Goal: Information Seeking & Learning: Learn about a topic

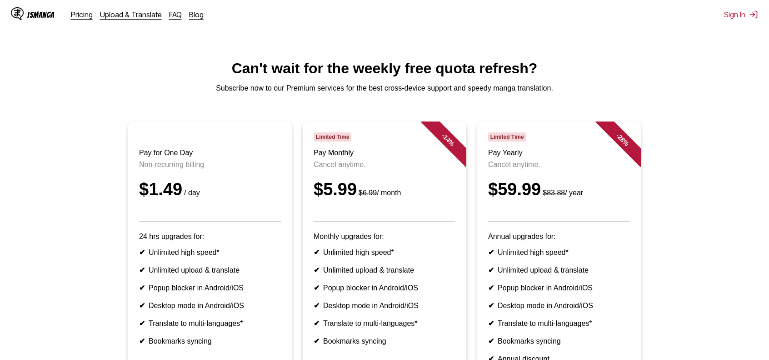
drag, startPoint x: 536, startPoint y: 190, endPoint x: 529, endPoint y: 192, distance: 7.9
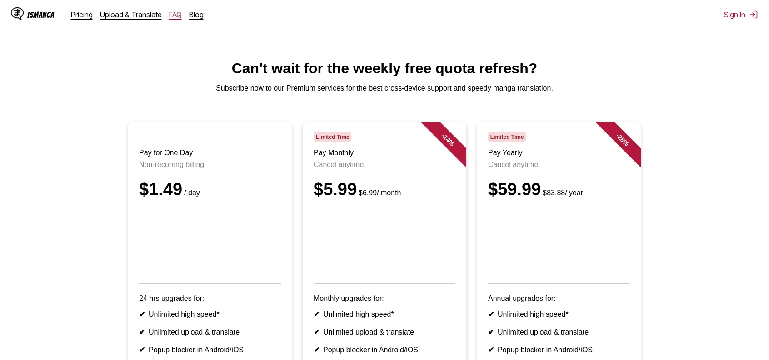
click at [172, 18] on link "FAQ" at bounding box center [175, 14] width 13 height 9
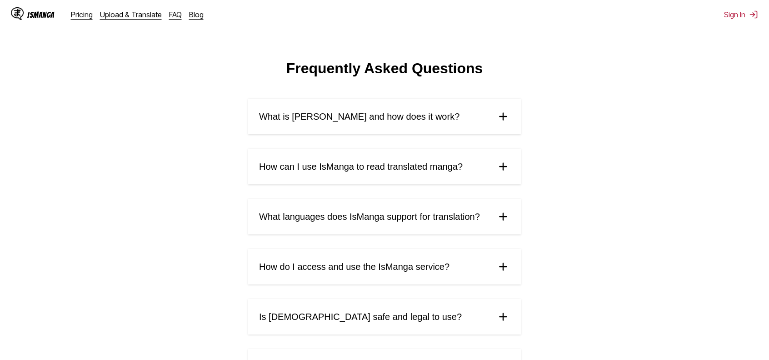
click at [446, 124] on summary "What is [PERSON_NAME] and how does it work?" at bounding box center [384, 116] width 273 height 35
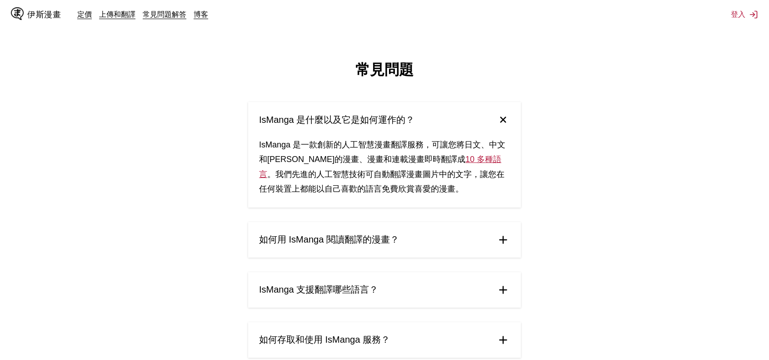
click at [447, 237] on summary "如何用 IsManga 閱讀翻譯的漫畫？" at bounding box center [384, 239] width 273 height 35
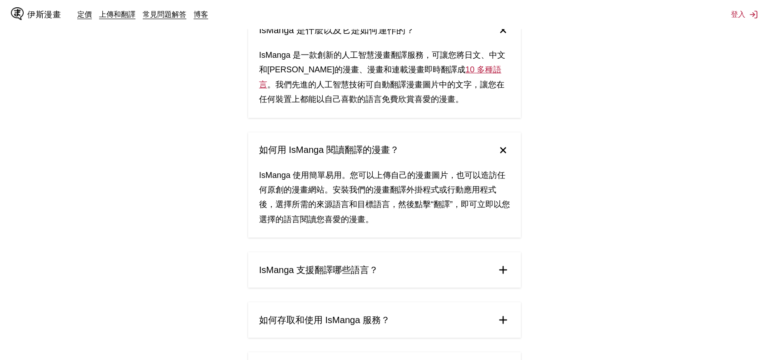
scroll to position [91, 0]
click at [443, 267] on summary "IsManga 支援翻譯哪些語言？" at bounding box center [384, 267] width 273 height 35
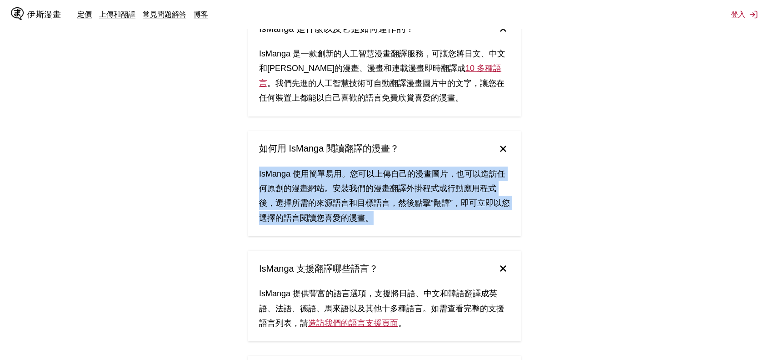
drag, startPoint x: 250, startPoint y: 173, endPoint x: 471, endPoint y: 225, distance: 227.0
click at [471, 225] on div "IsManga 使用簡單易用。您可以上傳自己的漫畫圖片，也可以造訪任何原創的漫畫網站。安裝我們的漫畫翻譯外掛程式或行動應用程式後，選擇所需的來源語言和目標語言…" at bounding box center [384, 201] width 273 height 70
click at [403, 217] on div "IsManga 使用簡單易用。您可以上傳自己的漫畫圖片，也可以造訪任何原創的漫畫網站。安裝我們的漫畫翻譯外掛程式或行動應用程式後，選擇所需的來源語言和目標語言…" at bounding box center [384, 201] width 273 height 70
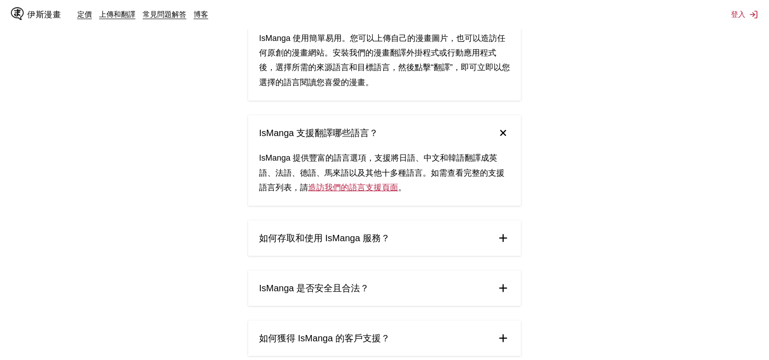
scroll to position [227, 0]
click at [408, 227] on summary "如何存取和使用 IsManga 服務？" at bounding box center [384, 236] width 273 height 35
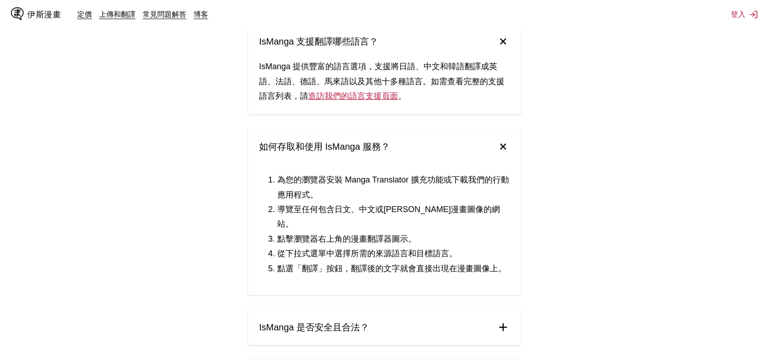
scroll to position [318, 0]
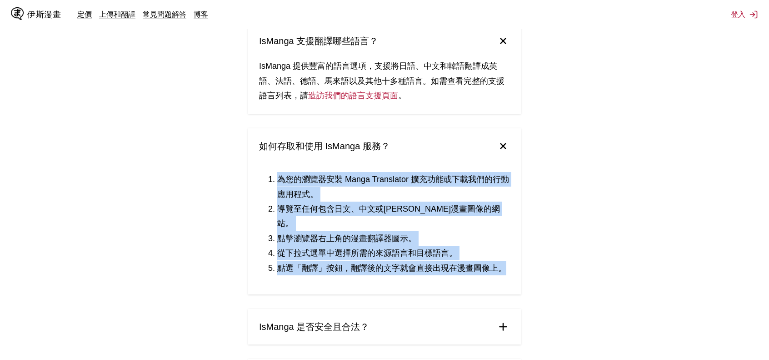
drag, startPoint x: 520, startPoint y: 273, endPoint x: 244, endPoint y: 171, distance: 294.6
click at [244, 171] on main "常見問題 IsManga 是什麼以及它是如何運作的？ IsManga 是一款創新的人工智慧漫畫翻譯服務，可讓您將日文、中文和[PERSON_NAME]的漫畫、…" at bounding box center [384, 218] width 769 height 952
drag, startPoint x: 324, startPoint y: 210, endPoint x: 497, endPoint y: 264, distance: 182.0
click at [488, 260] on ol "為您的瀏覽器安裝 Manga Translator 擴充功能或下載我們的行動應用程式。 導覽至任何包含日文、中文或[PERSON_NAME]漫畫圖像的網站。 …" at bounding box center [384, 223] width 251 height 103
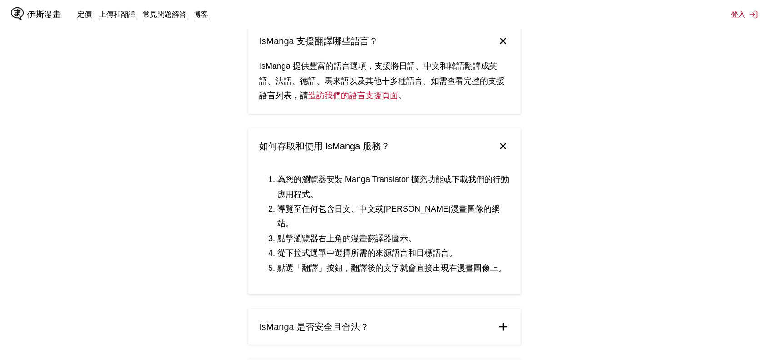
click at [473, 290] on div "IsManga 是什麼以及它是如何運作的？ IsManga 是一款創新的人工智慧漫畫翻譯服務，可讓您將日文、中文和[PERSON_NAME]的漫畫、漫畫和連載…" at bounding box center [384, 239] width 273 height 911
click at [467, 309] on summary "IsManga 是否安全且合法？" at bounding box center [384, 326] width 273 height 35
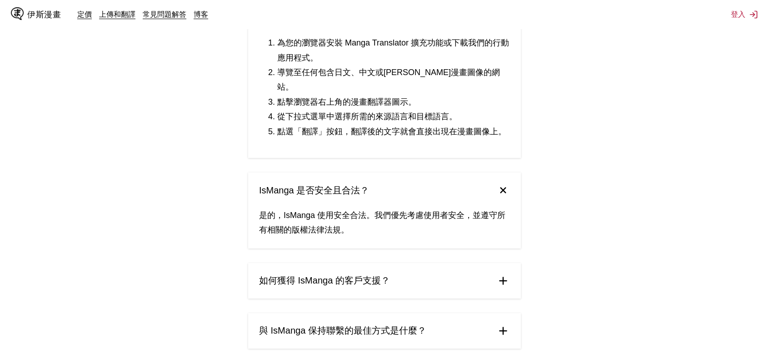
click at [445, 276] on summary "如何獲得 IsManga 的客戶支援？" at bounding box center [384, 280] width 273 height 35
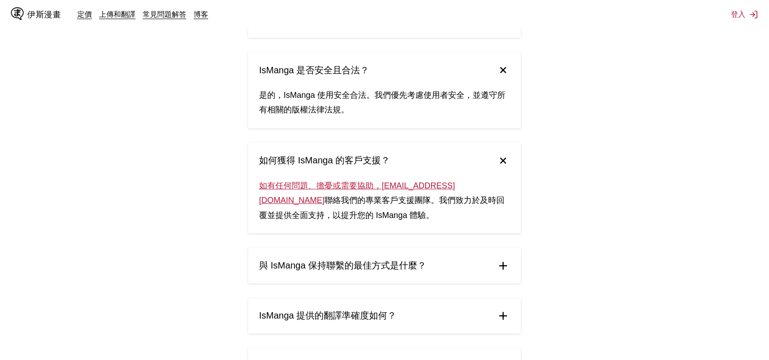
scroll to position [591, 0]
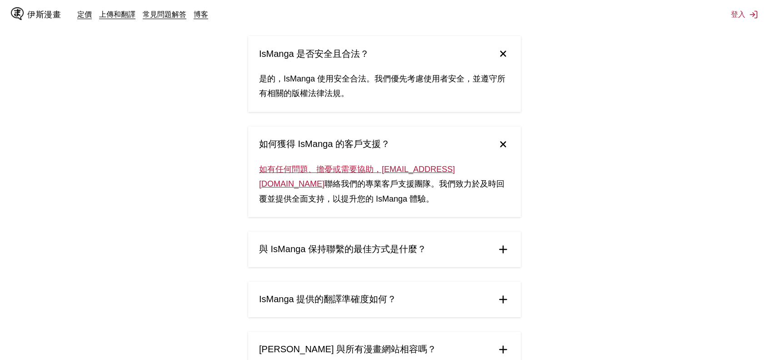
click at [438, 237] on summary "與 IsManga 保持聯繫的最佳方式是什麼？" at bounding box center [384, 248] width 273 height 35
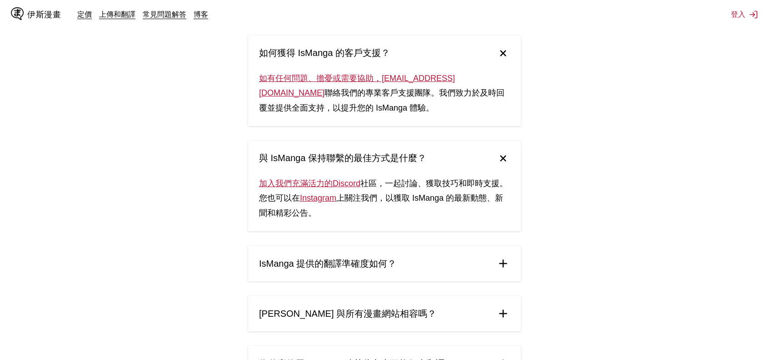
click at [466, 250] on summary "IsManga 提供的翻譯準確度如何？" at bounding box center [384, 262] width 273 height 35
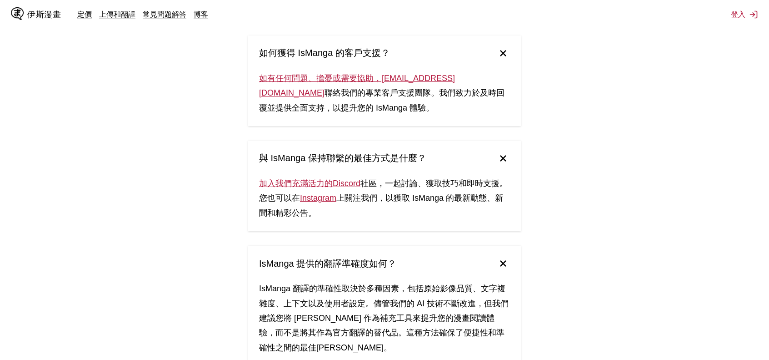
scroll to position [818, 0]
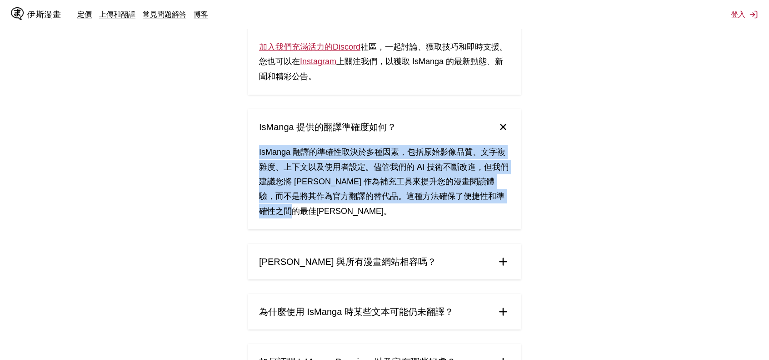
drag, startPoint x: 310, startPoint y: 190, endPoint x: 250, endPoint y: 135, distance: 81.4
click at [250, 145] on div "IsManga 翻譯的準確性取決於多種因素，包括原始影像品質、文字複雜度、上下文以及使用者設定。儘管我們的 AI 技術不斷改進，但我們建議您將 [PERSON…" at bounding box center [384, 187] width 273 height 85
click at [249, 145] on div "IsManga 翻譯的準確性取決於多種因素，包括原始影像品質、文字複雜度、上下文以及使用者設定。儘管我們的 AI 技術不斷改進，但我們建議您將 [PERSON…" at bounding box center [384, 187] width 273 height 85
drag, startPoint x: 269, startPoint y: 137, endPoint x: 451, endPoint y: 195, distance: 190.5
click at [451, 195] on div "IsManga 翻譯的準確性取決於多種因素，包括原始影像品質、文字複雜度、上下文以及使用者設定。儘管我們的 AI 技術不斷改進，但我們建議您將 [PERSON…" at bounding box center [384, 187] width 273 height 85
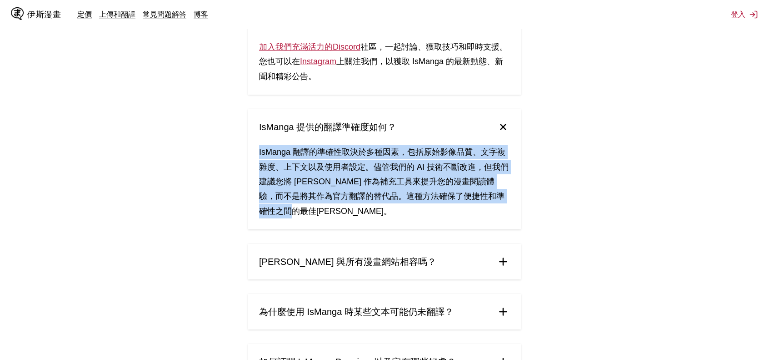
click at [450, 195] on div "IsManga 翻譯的準確性取決於多種因素，包括原始影像品質、文字複雜度、上下文以及使用者設定。儘管我們的 AI 技術不斷改進，但我們建議您將 [PERSON…" at bounding box center [384, 187] width 273 height 85
drag, startPoint x: 370, startPoint y: 197, endPoint x: 235, endPoint y: 126, distance: 152.7
drag, startPoint x: 283, startPoint y: 143, endPoint x: 378, endPoint y: 198, distance: 109.8
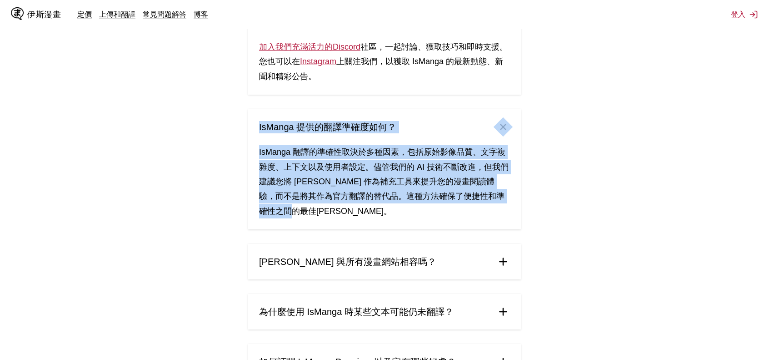
click at [378, 198] on div "IsManga 翻譯的準確性取決於多種因素，包括原始影像品質、文字複雜度、上下文以及使用者設定。儘管我們的 AI 技術不斷改進，但我們建議您將 [PERSON…" at bounding box center [384, 187] width 273 height 85
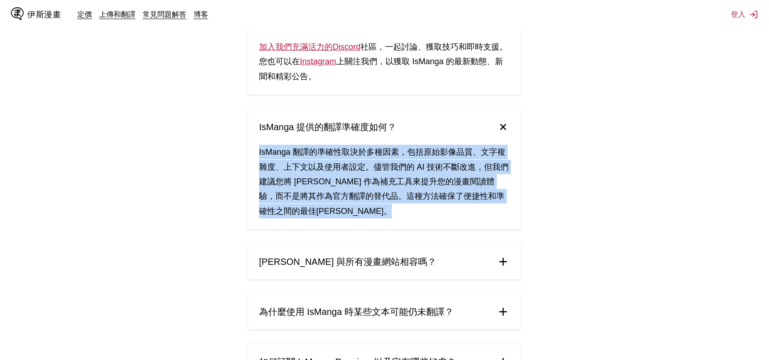
drag, startPoint x: 378, startPoint y: 198, endPoint x: 250, endPoint y: 139, distance: 141.4
click at [250, 145] on div "IsManga 翻譯的準確性取決於多種因素，包括原始影像品質、文字複雜度、上下文以及使用者設定。儘管我們的 AI 技術不斷改進，但我們建議您將 [PERSON…" at bounding box center [384, 187] width 273 height 85
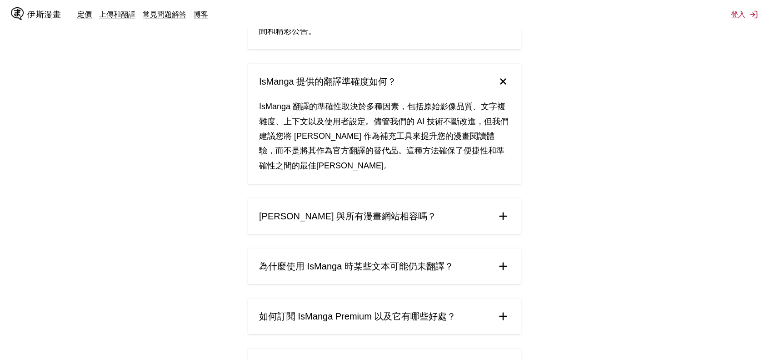
click at [334, 198] on summary "[PERSON_NAME] 與所有漫畫網站相容嗎？" at bounding box center [384, 215] width 273 height 35
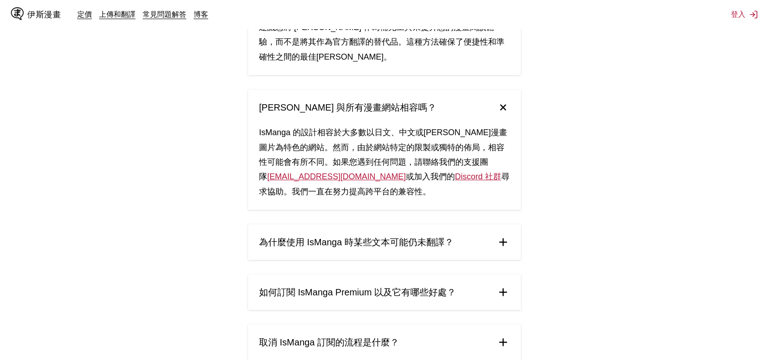
scroll to position [1000, 0]
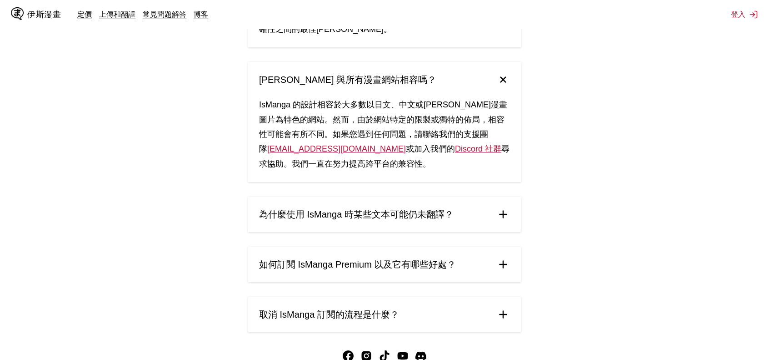
click at [417, 210] on summary "為什麼使用 IsManga 時某些文本可能仍未翻譯？" at bounding box center [384, 213] width 273 height 35
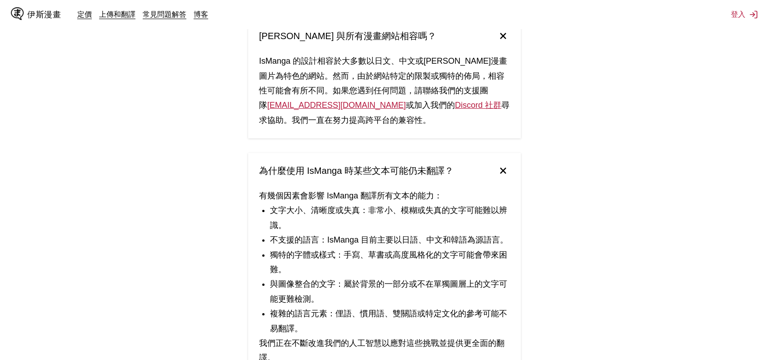
scroll to position [1046, 0]
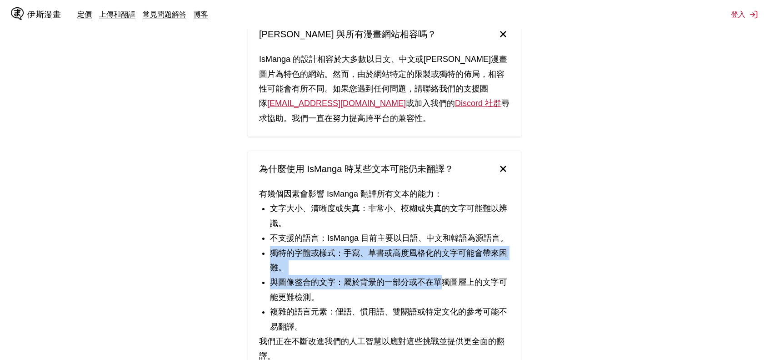
drag, startPoint x: 272, startPoint y: 238, endPoint x: 435, endPoint y: 270, distance: 165.7
click at [438, 268] on ul "文字大小、清晰度或失真：非常小、模糊或失真的文字可能難以辨識。 不支援的語言：IsManga 目前主要以日語、中文和韓語為源語言。 獨特的字體或樣式：手寫、草…" at bounding box center [384, 267] width 251 height 133
click at [374, 277] on font "與圖像整合的文字：屬於背景的一部分或不在單獨圖層上的文字可能更難檢測。" at bounding box center [388, 289] width 237 height 24
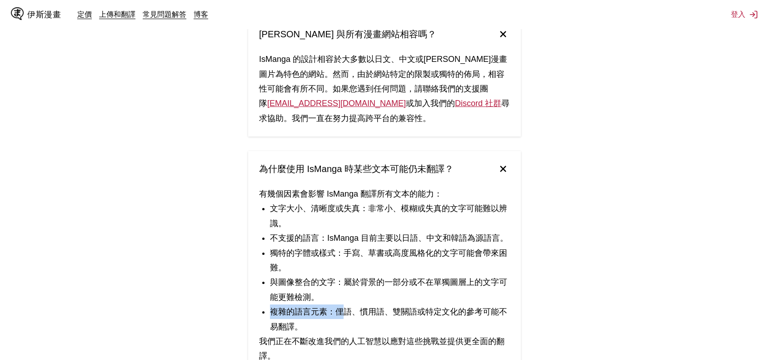
drag, startPoint x: 347, startPoint y: 291, endPoint x: 340, endPoint y: 280, distance: 12.1
click at [340, 280] on ul "文字大小、清晰度或失真：非常小、模糊或失真的文字可能難以辨識。 不支援的語言：IsManga 目前主要以日語、中文和韓語為源語言。 獨特的字體或樣式：手寫、草…" at bounding box center [384, 267] width 251 height 133
click at [336, 279] on li "與圖像整合的文字：屬於背景的一部分或不在單獨圖層上的文字可能更難檢測。" at bounding box center [390, 290] width 240 height 30
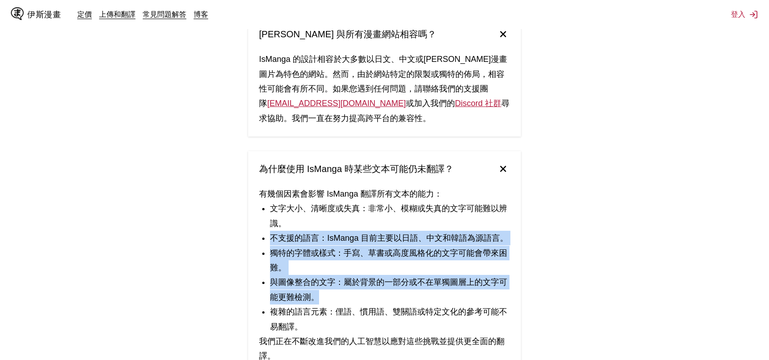
drag, startPoint x: 331, startPoint y: 278, endPoint x: 254, endPoint y: 228, distance: 92.1
click at [254, 228] on div "有幾個因素會影響 IsManga 翻譯所有文本的能力： 文字大小、清晰度或失真：非常小、模糊或失真的文字可能難以辨識。 不支援的語言：IsManga 目前主要…" at bounding box center [384, 280] width 273 height 188
click at [305, 249] on li "獨特的字體或樣式：手寫、草書或高度風格化的文字可能會帶來困難。" at bounding box center [390, 260] width 240 height 30
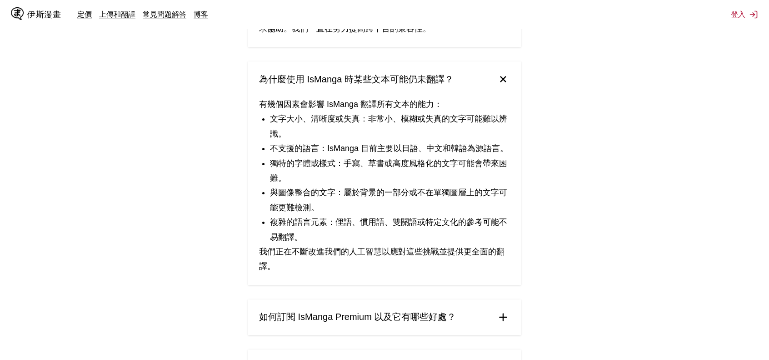
scroll to position [1137, 0]
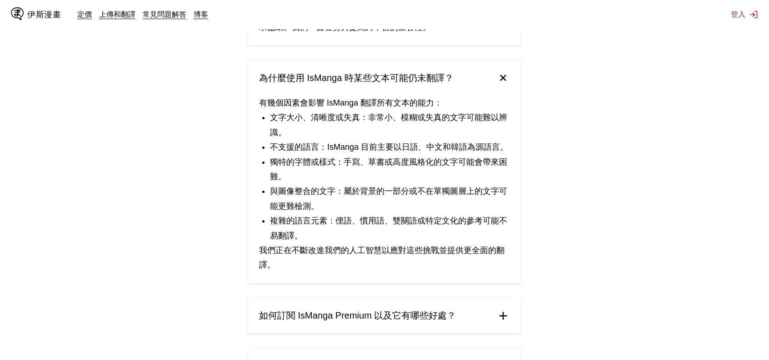
click at [438, 312] on summary "如何訂閱 IsManga Premium 以及它有哪些好處？" at bounding box center [384, 315] width 273 height 35
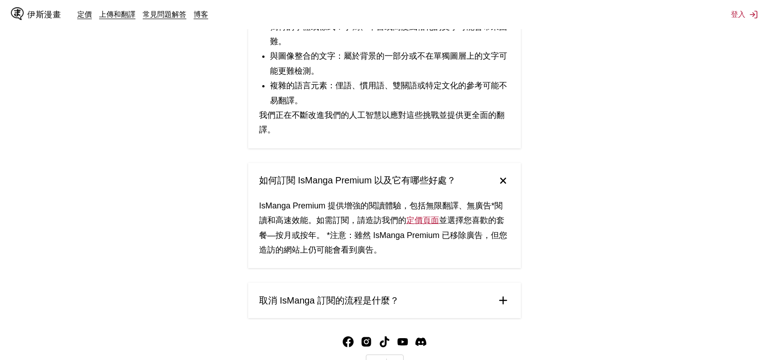
scroll to position [1273, 0]
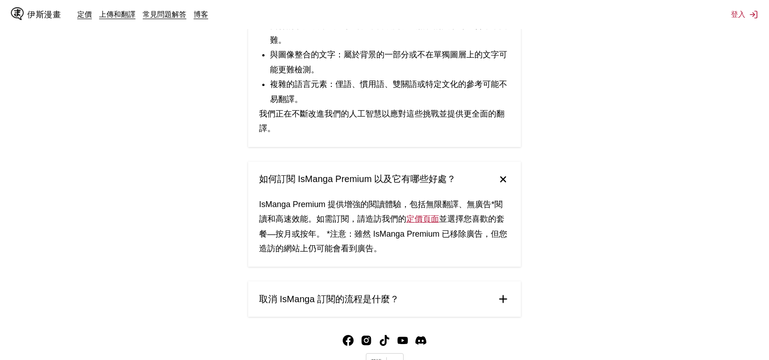
click at [417, 281] on summary "取消 IsManga 訂閱的流程是什麼？" at bounding box center [384, 298] width 273 height 35
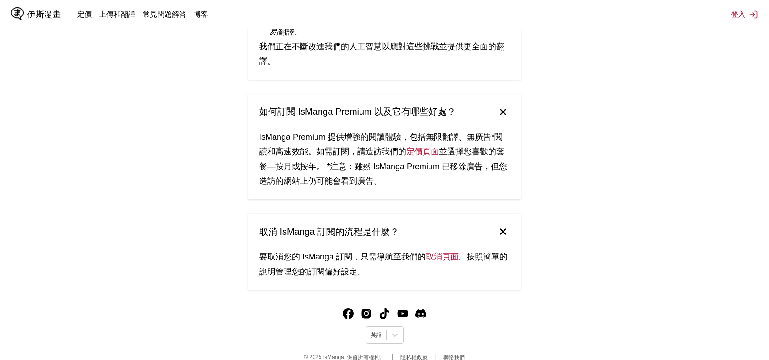
scroll to position [1341, 0]
